Goal: Register for event/course

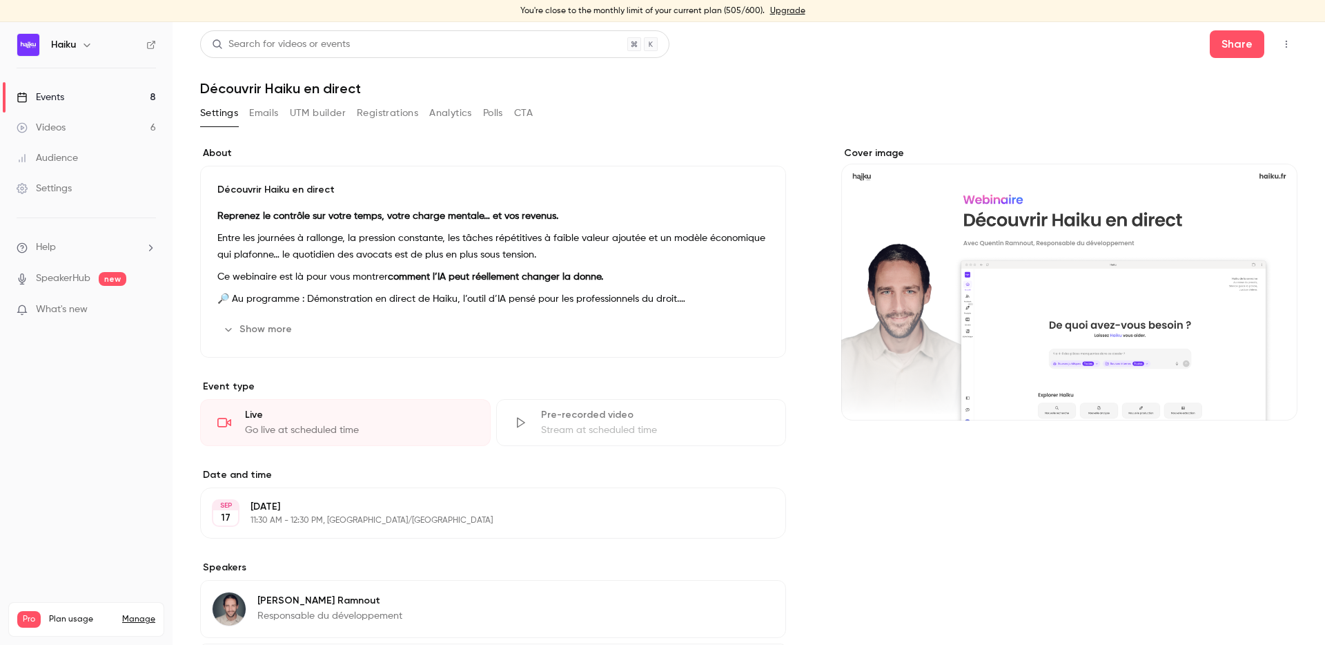
click at [380, 110] on button "Registrations" at bounding box center [387, 113] width 61 height 22
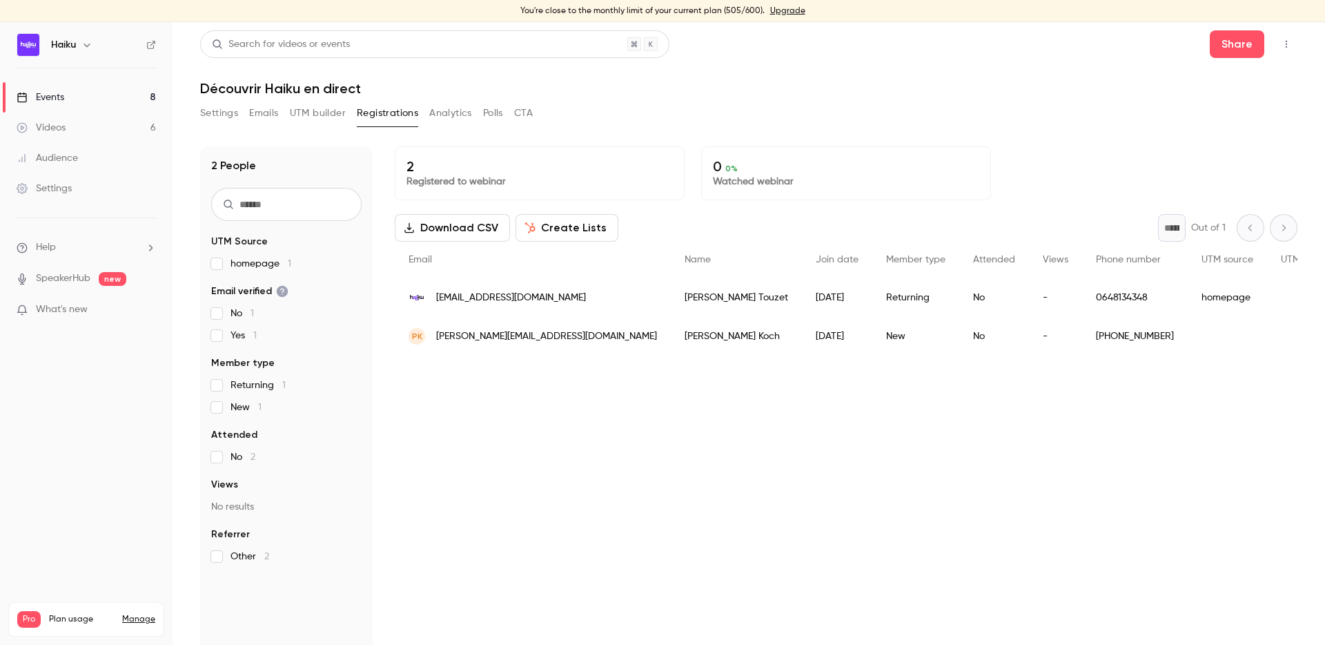
scroll to position [17, 0]
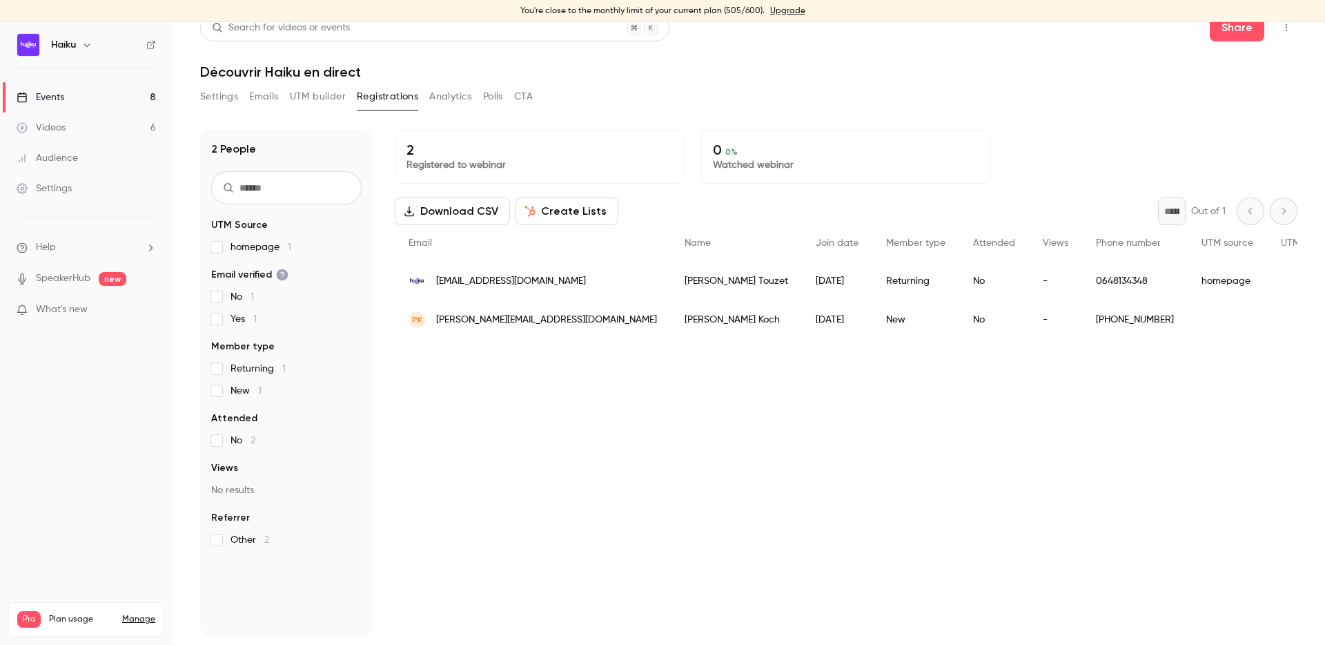
click at [106, 96] on link "Events 8" at bounding box center [86, 97] width 173 height 30
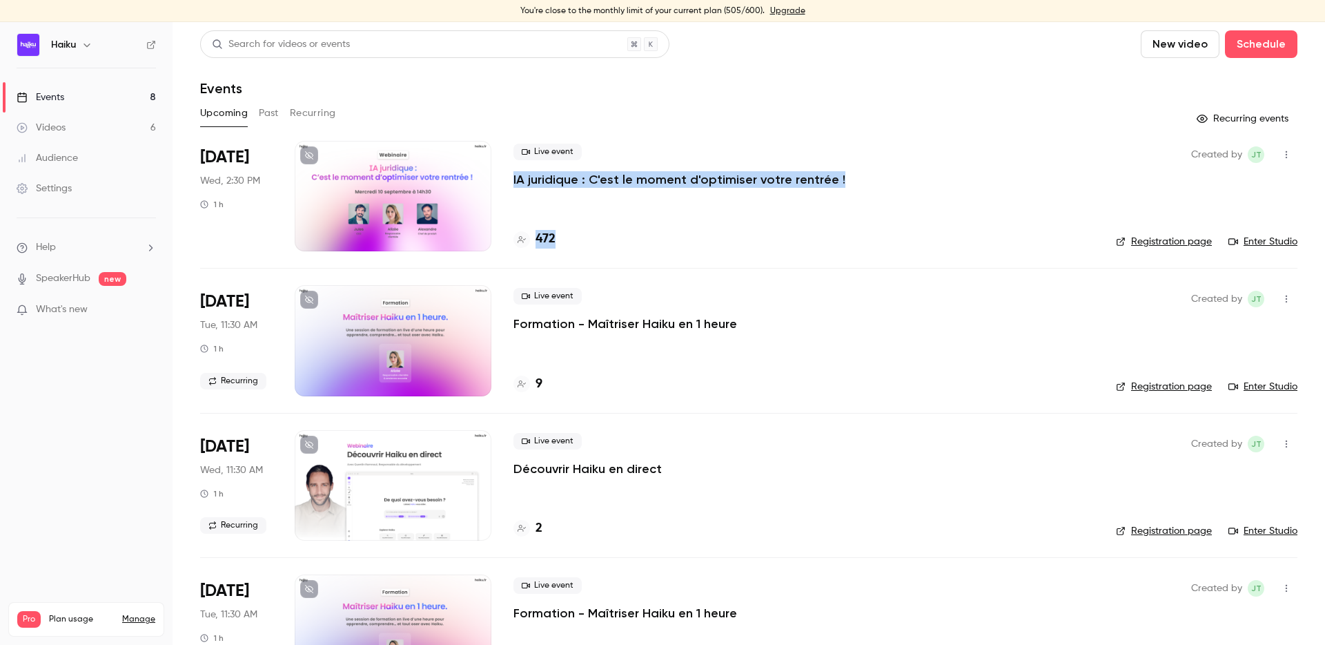
drag, startPoint x: 571, startPoint y: 245, endPoint x: 506, endPoint y: 175, distance: 96.2
click at [506, 176] on li "[DATE] Wed, 2:30 PM 1 h Live event IA juridique : C'est le moment d'optimiser v…" at bounding box center [748, 204] width 1097 height 127
click at [584, 247] on div "472" at bounding box center [803, 239] width 580 height 19
